Goal: Information Seeking & Learning: Compare options

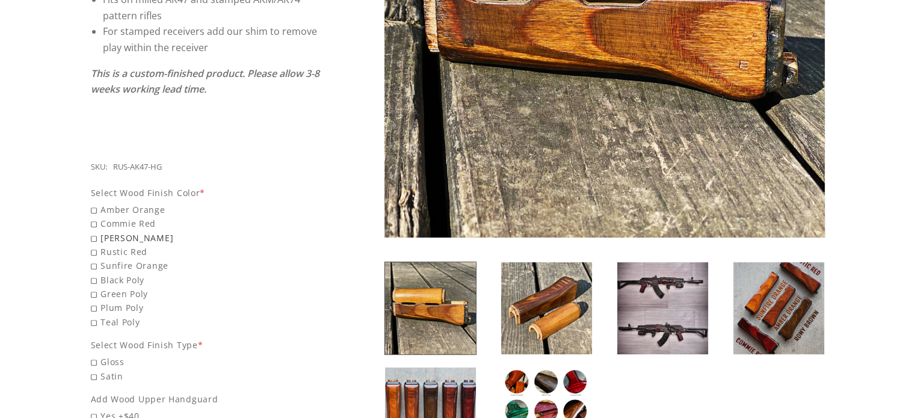
scroll to position [542, 0]
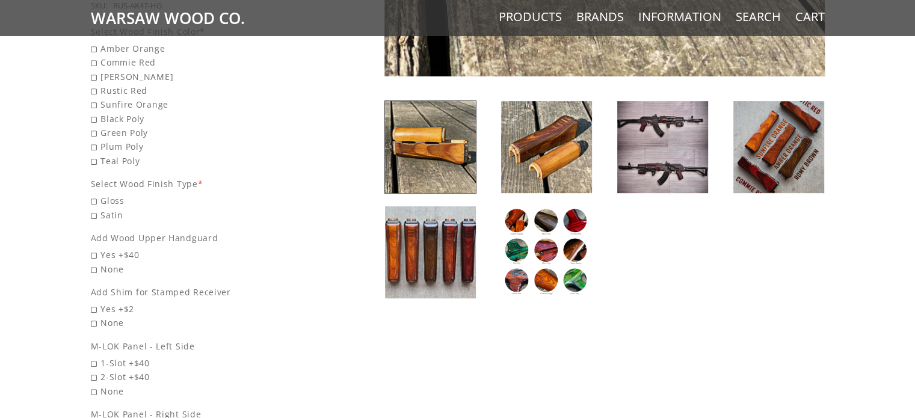
click at [552, 151] on img at bounding box center [546, 147] width 91 height 92
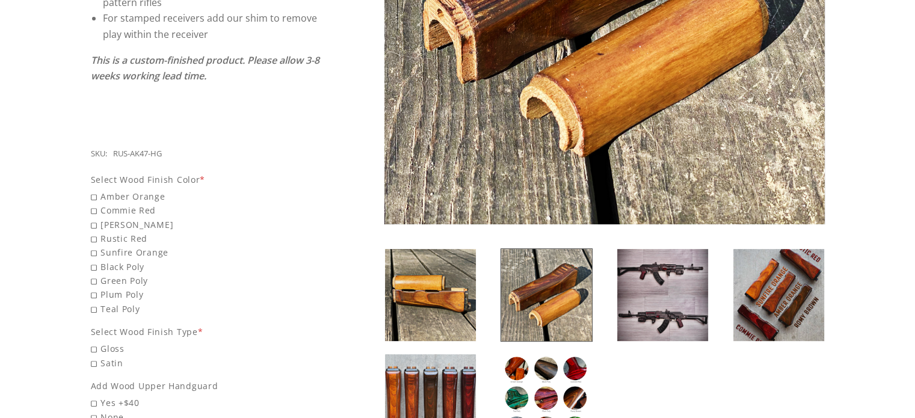
scroll to position [421, 0]
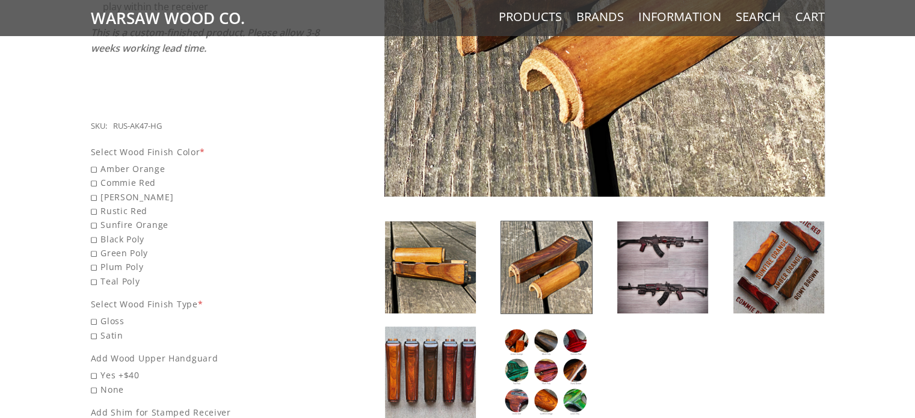
click at [682, 247] on img at bounding box center [662, 267] width 91 height 92
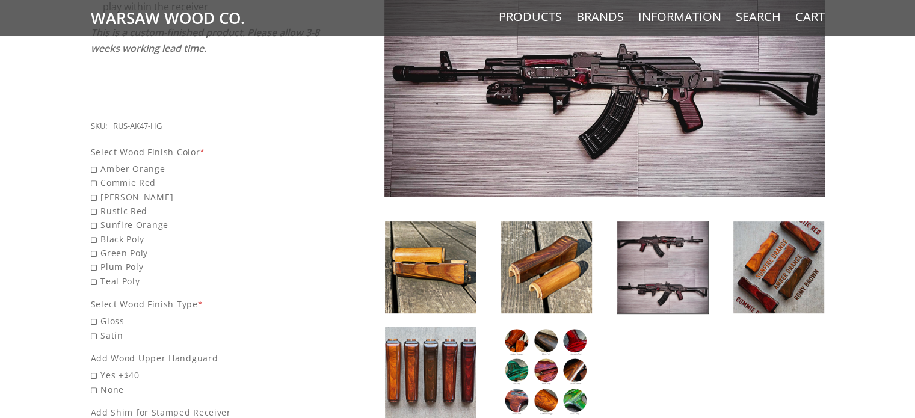
click at [806, 274] on img at bounding box center [779, 267] width 91 height 92
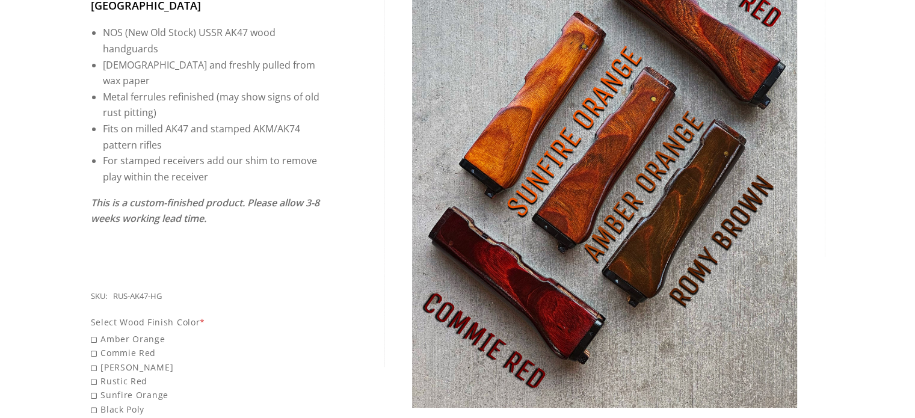
scroll to position [542, 0]
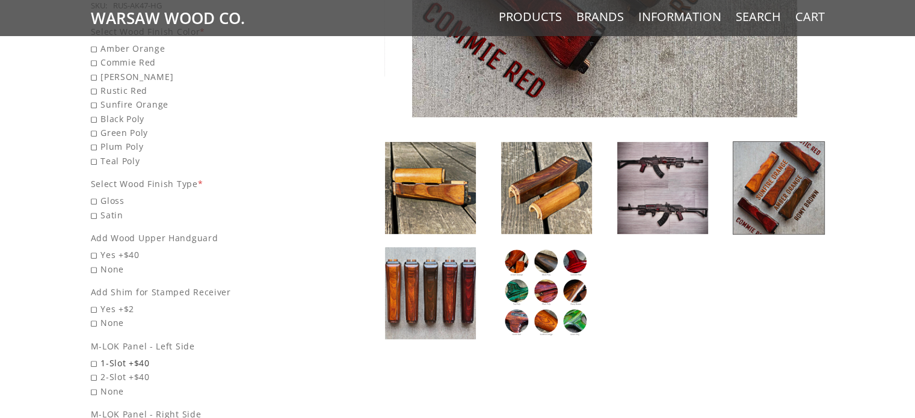
click at [97, 356] on span "1-Slot +$40" at bounding box center [206, 363] width 230 height 14
click at [97, 356] on input "1-Slot +$40" at bounding box center [175, 356] width 168 height 1
radio input "true"
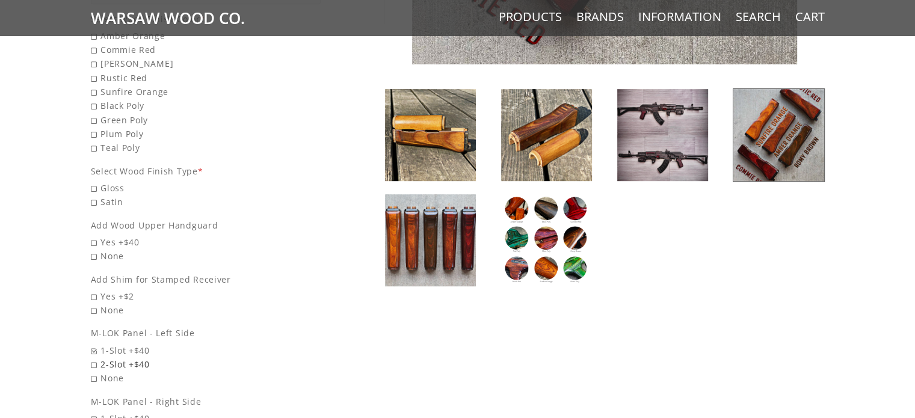
click at [96, 357] on span "2-Slot +$40" at bounding box center [206, 364] width 230 height 14
click at [96, 357] on input "2-Slot +$40" at bounding box center [175, 357] width 168 height 1
radio input "true"
click at [694, 134] on img at bounding box center [662, 135] width 91 height 92
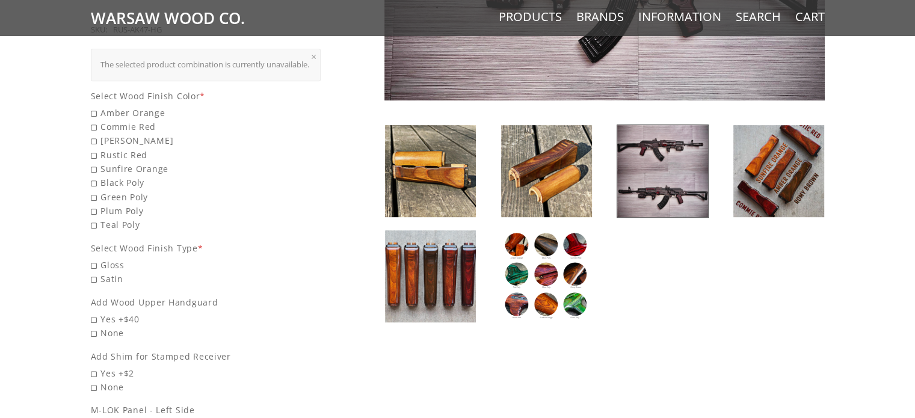
scroll to position [715, 0]
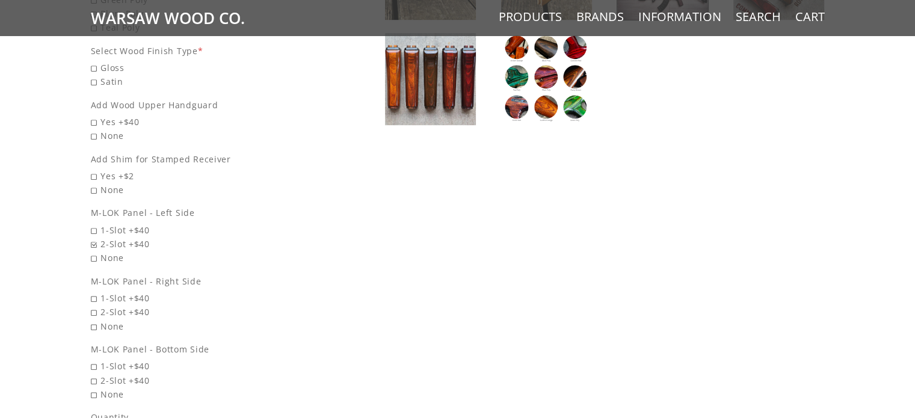
drag, startPoint x: 94, startPoint y: 229, endPoint x: 822, endPoint y: 224, distance: 727.6
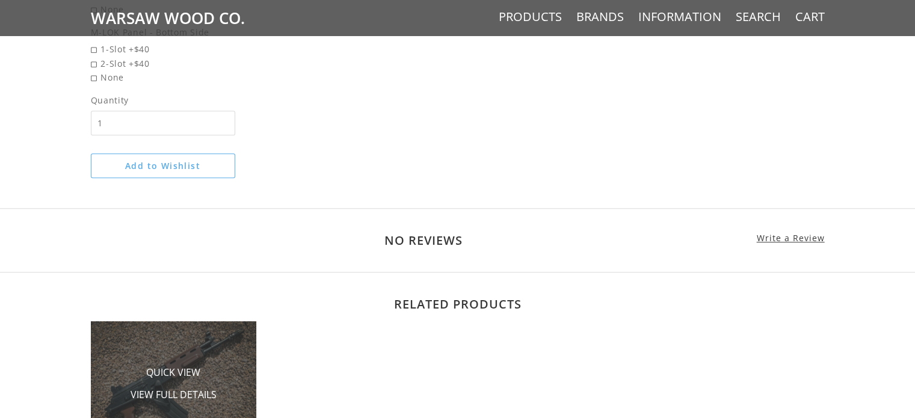
scroll to position [1256, 0]
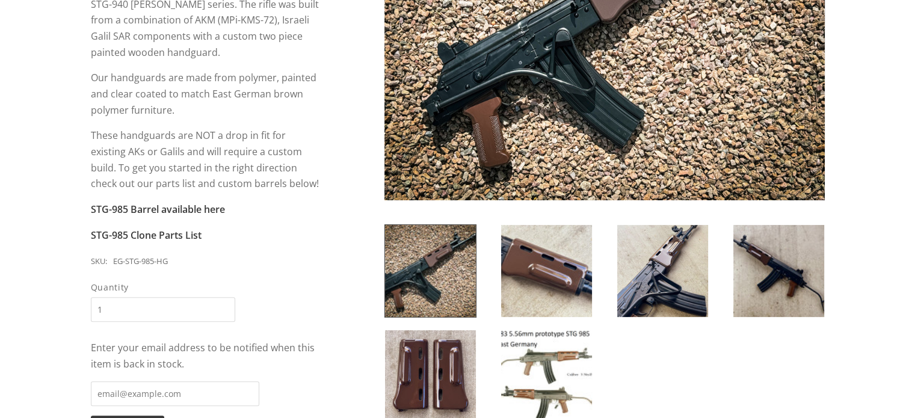
scroll to position [361, 0]
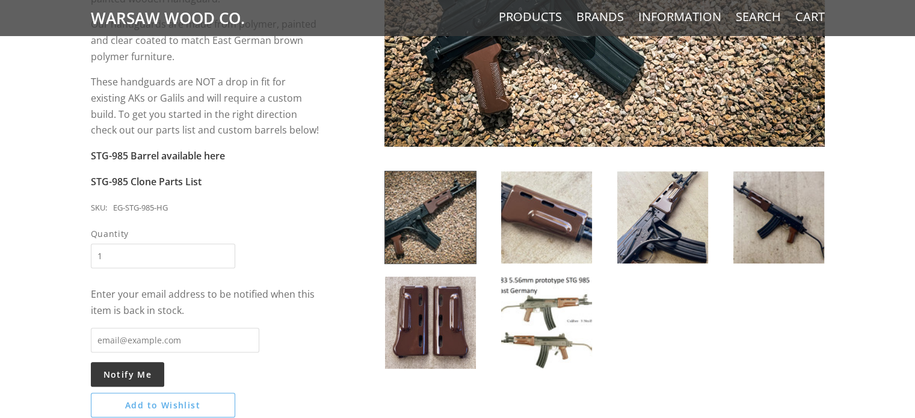
click at [426, 342] on img at bounding box center [430, 323] width 91 height 92
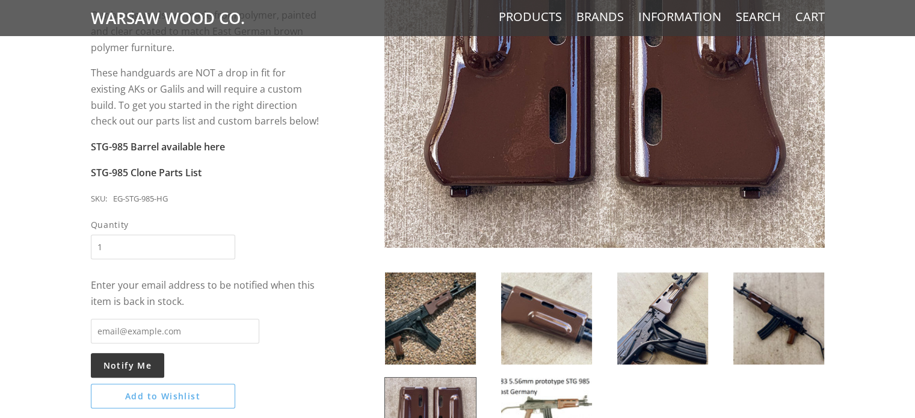
scroll to position [421, 0]
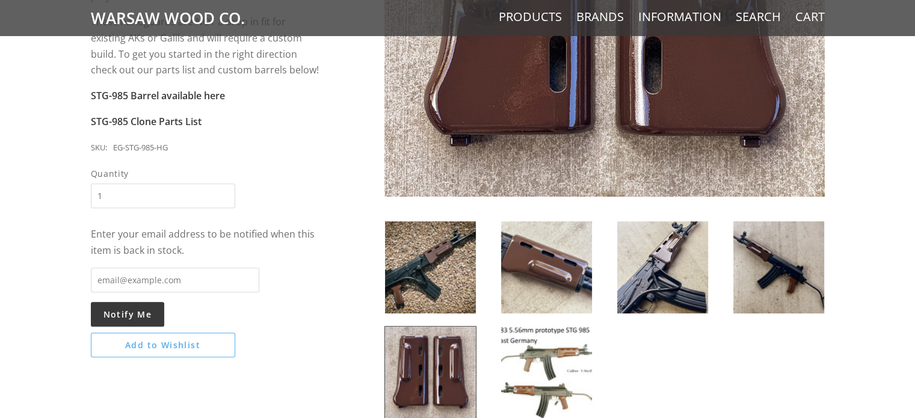
click at [540, 269] on img at bounding box center [546, 267] width 91 height 92
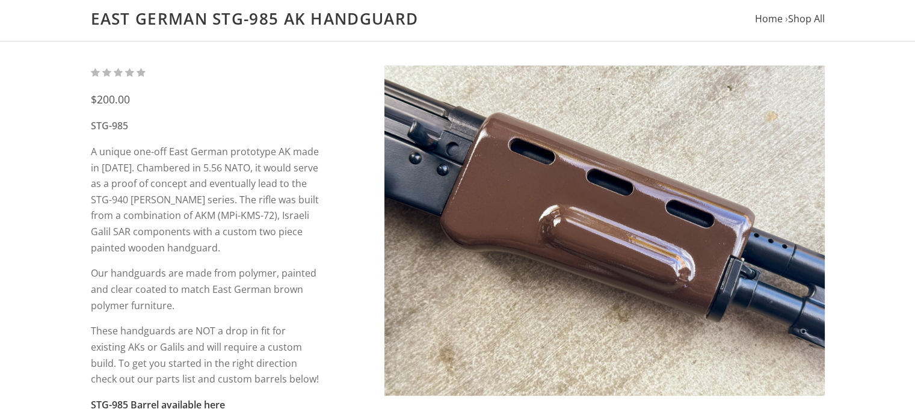
scroll to position [60, 0]
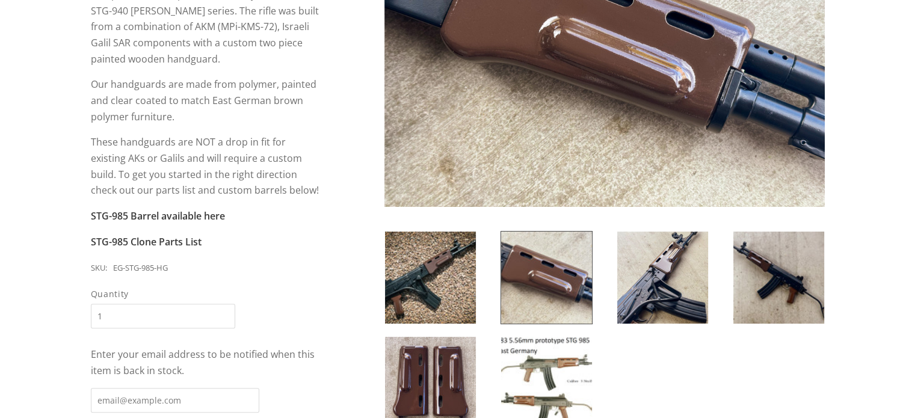
click at [671, 276] on img at bounding box center [662, 278] width 91 height 92
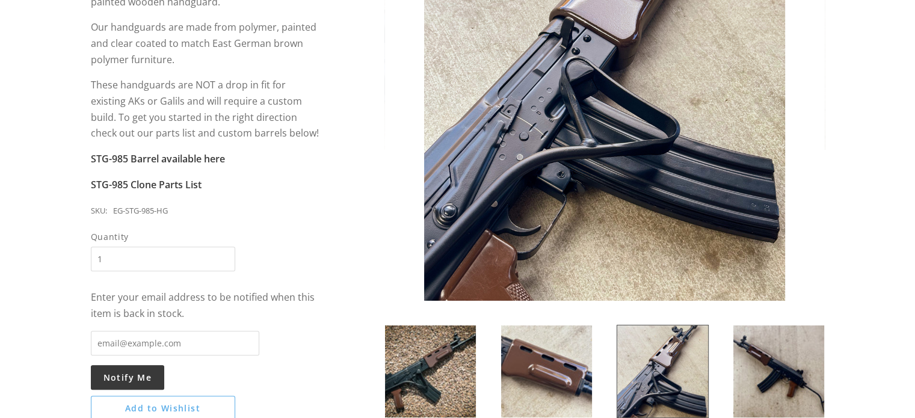
scroll to position [361, 0]
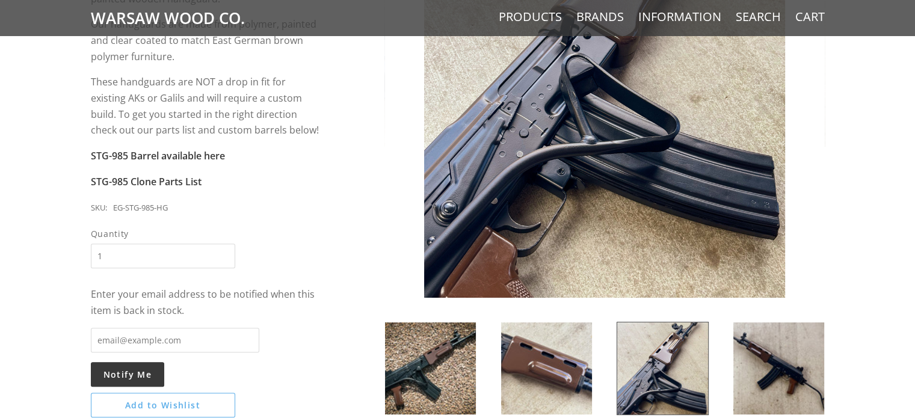
click at [787, 377] on img at bounding box center [779, 369] width 91 height 92
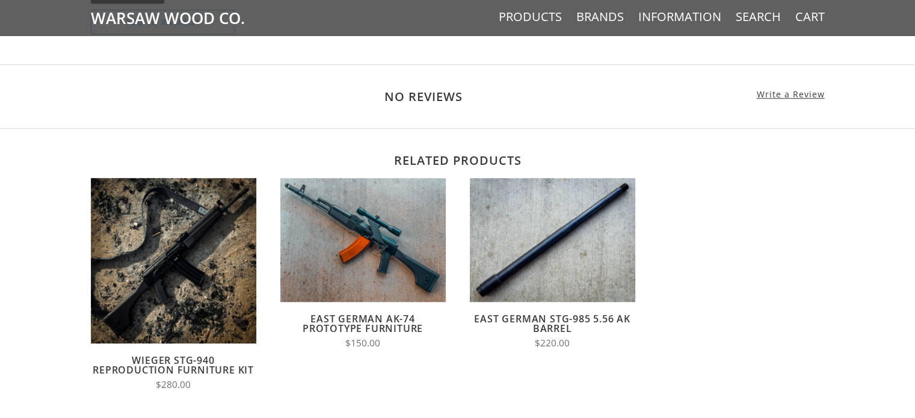
scroll to position [842, 0]
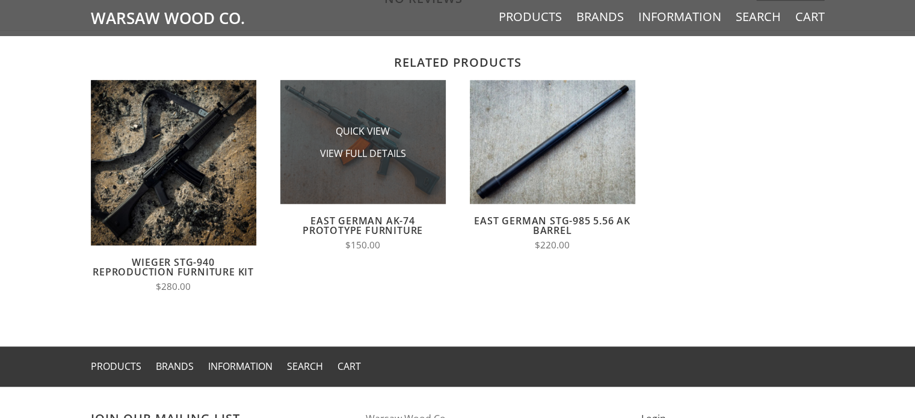
click at [321, 178] on img at bounding box center [362, 142] width 165 height 124
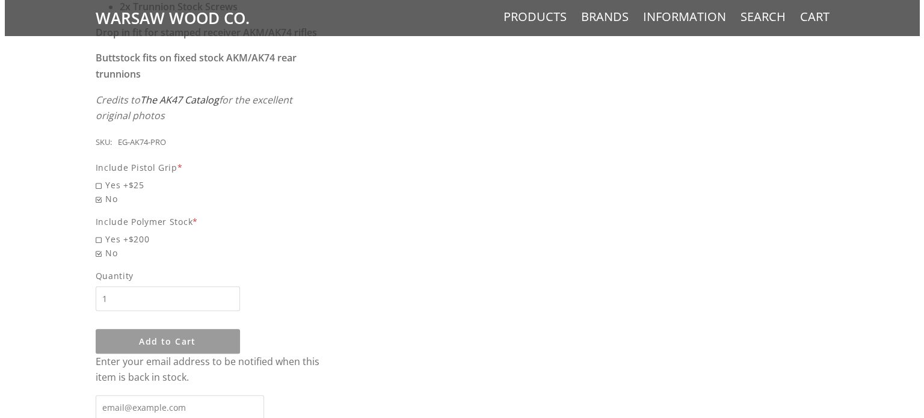
scroll to position [842, 0]
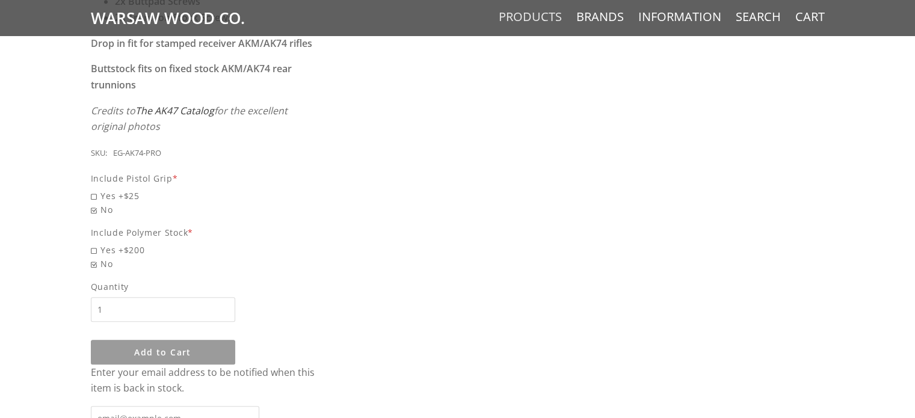
click at [549, 21] on link "Products" at bounding box center [530, 17] width 63 height 16
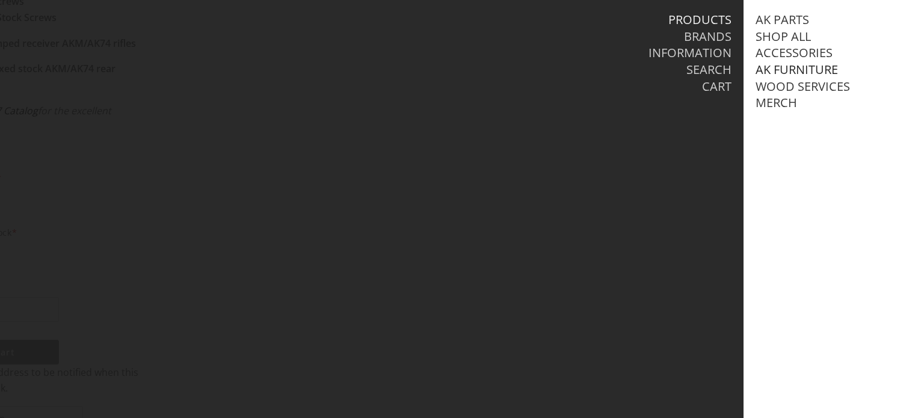
click at [804, 73] on link "AK Furniture" at bounding box center [797, 70] width 82 height 16
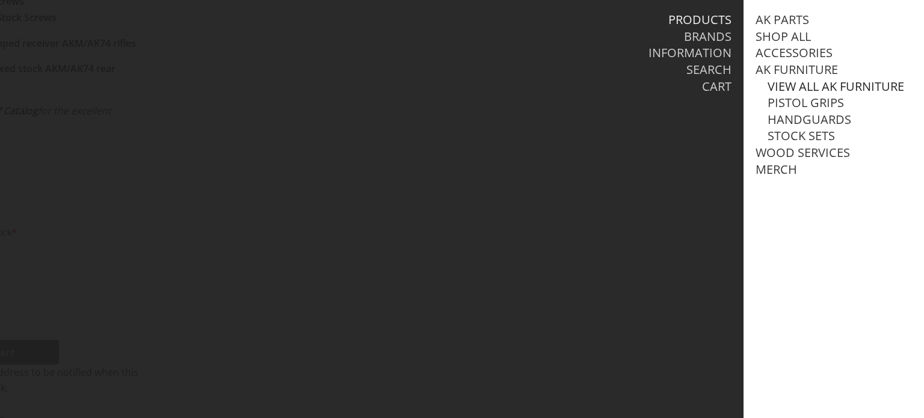
click at [804, 84] on link "View all AK Furniture" at bounding box center [836, 87] width 137 height 16
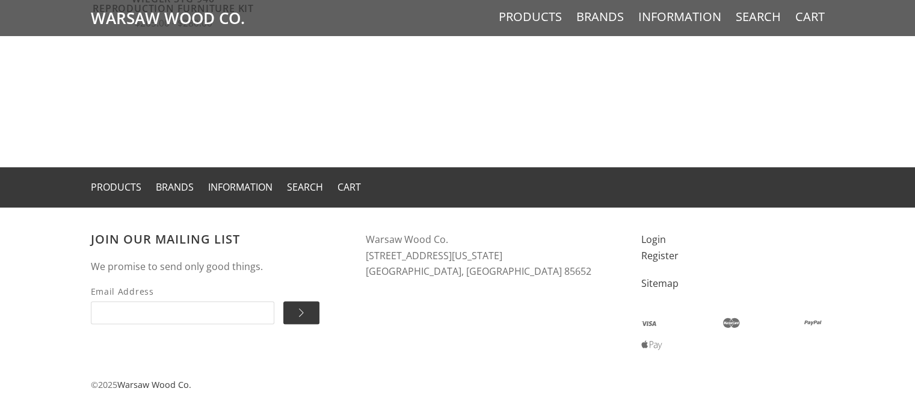
scroll to position [616, 0]
